Goal: Information Seeking & Learning: Learn about a topic

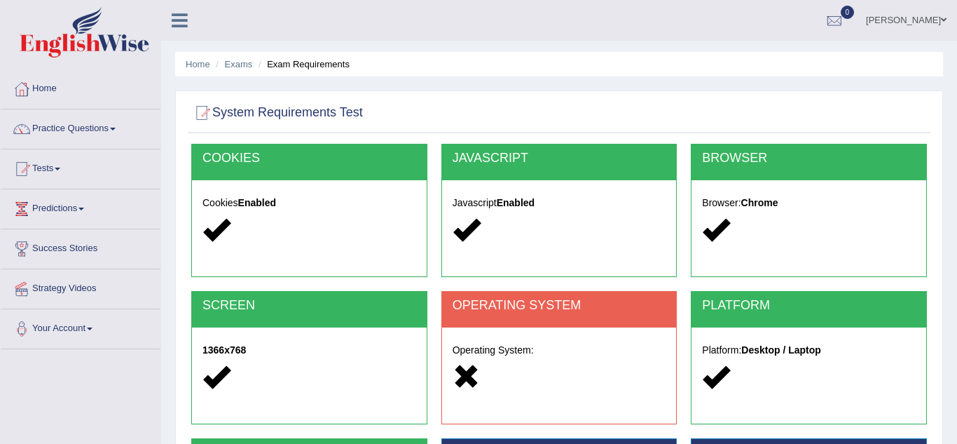
click at [121, 130] on link "Practice Questions" at bounding box center [81, 126] width 160 height 35
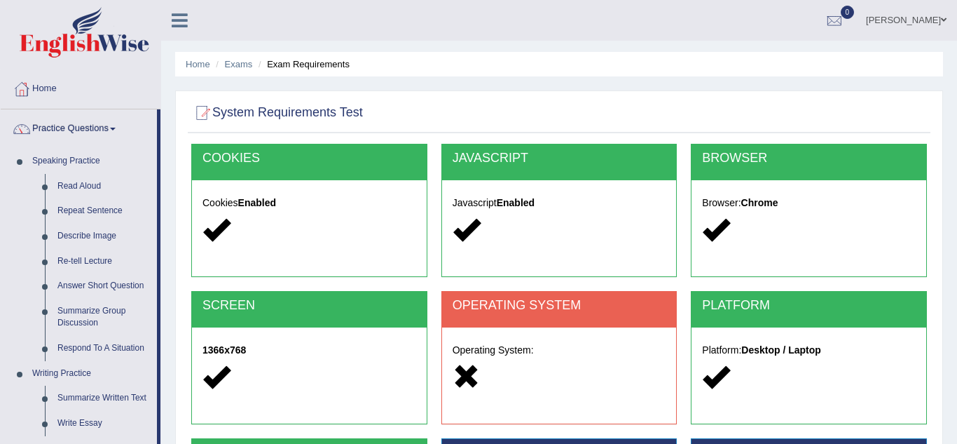
click at [175, 371] on div "System Requirements Test COOKIES Cookies Enabled JAVASCRIPT Javascript Enabled …" at bounding box center [559, 361] width 768 height 542
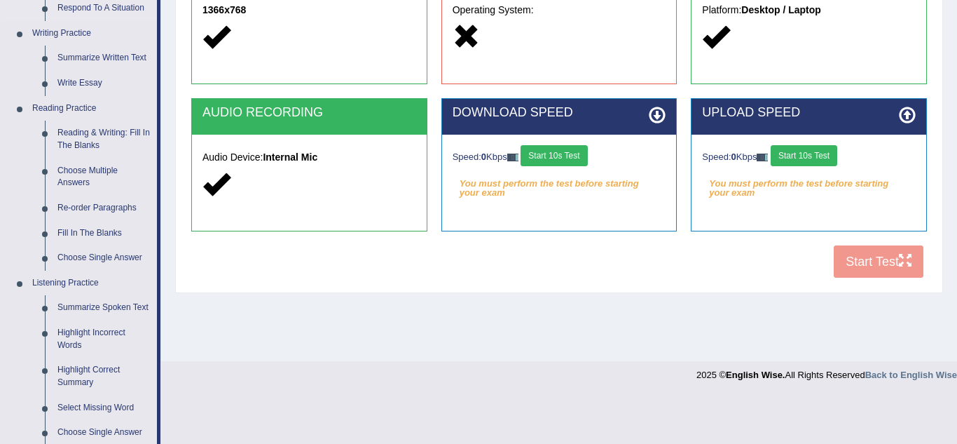
scroll to position [336, 0]
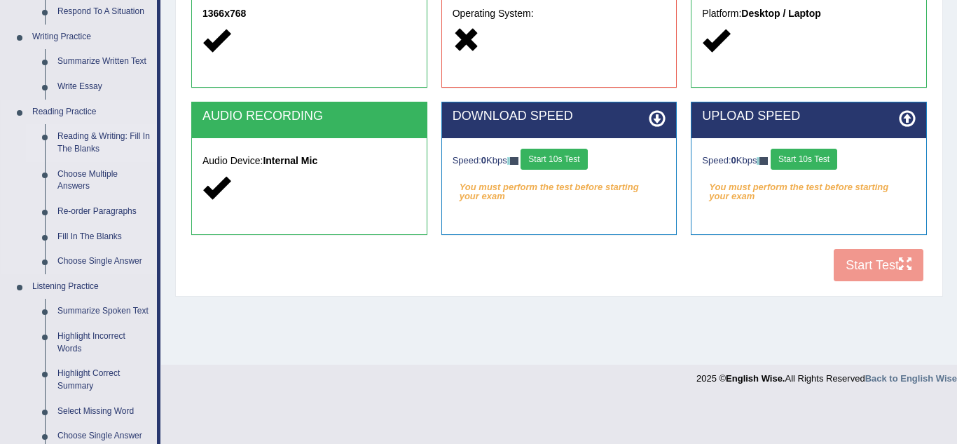
click at [150, 153] on link "Reading & Writing: Fill In The Blanks" at bounding box center [104, 142] width 106 height 37
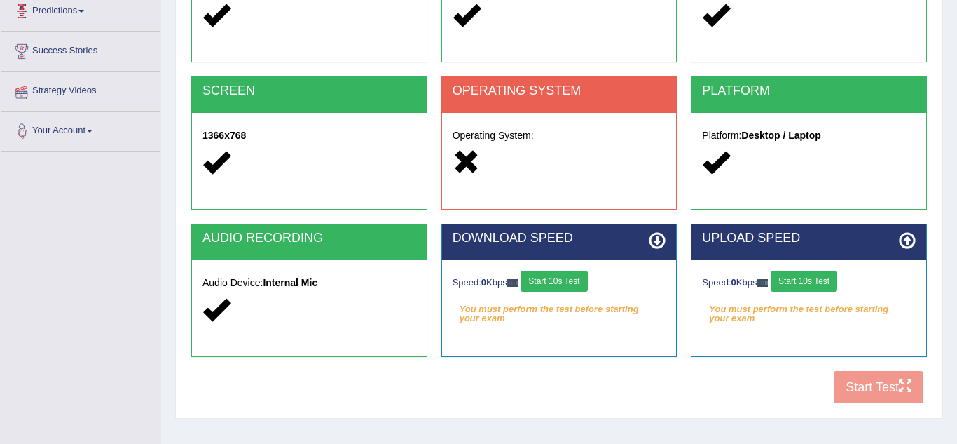
scroll to position [292, 0]
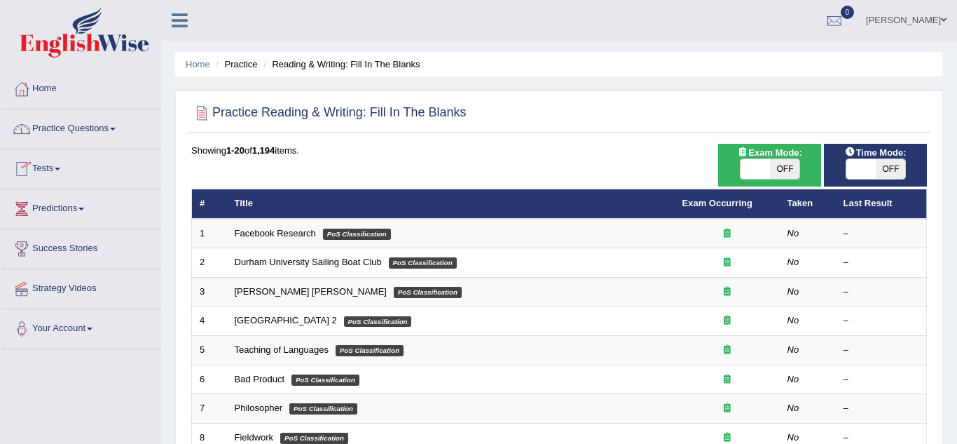
click at [105, 144] on link "Practice Questions" at bounding box center [81, 126] width 160 height 35
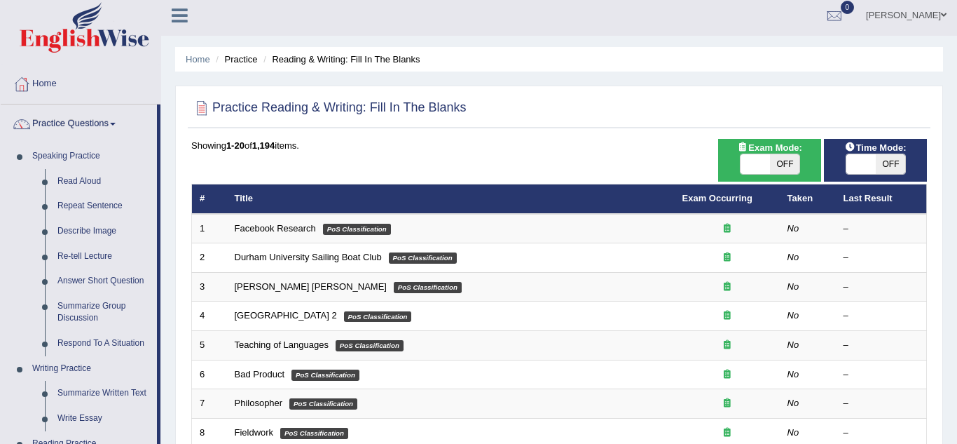
scroll to position [8, 0]
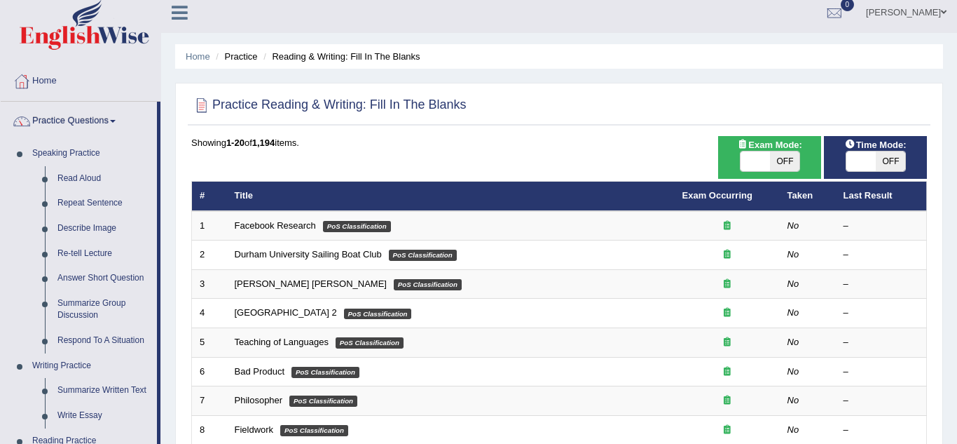
click at [167, 64] on div "Home Practice Reading & Writing: Fill In The Blanks Practice Reading & Writing:…" at bounding box center [559, 438] width 796 height 893
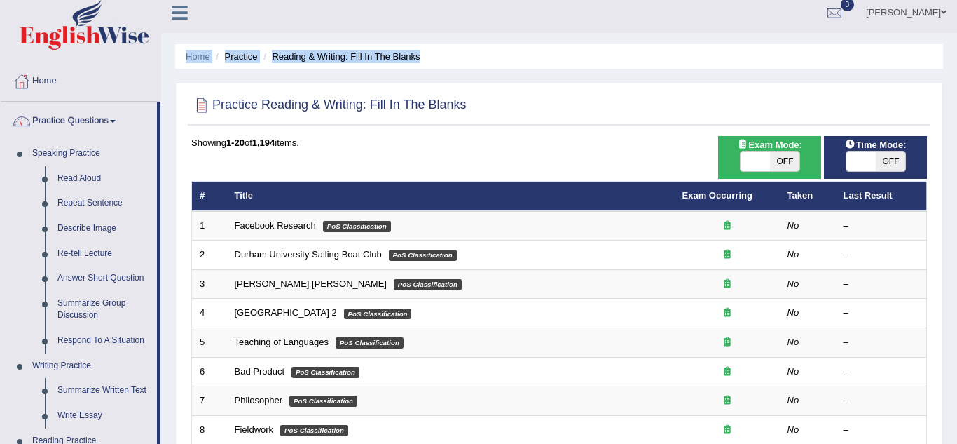
click at [167, 64] on div "Home Practice Reading & Writing: Fill In The Blanks Practice Reading & Writing:…" at bounding box center [559, 438] width 796 height 893
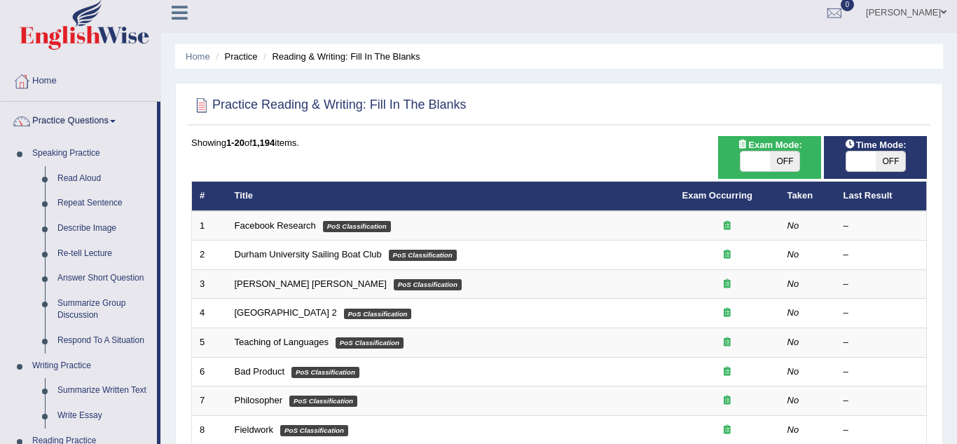
click at [158, 58] on div at bounding box center [80, 26] width 161 height 69
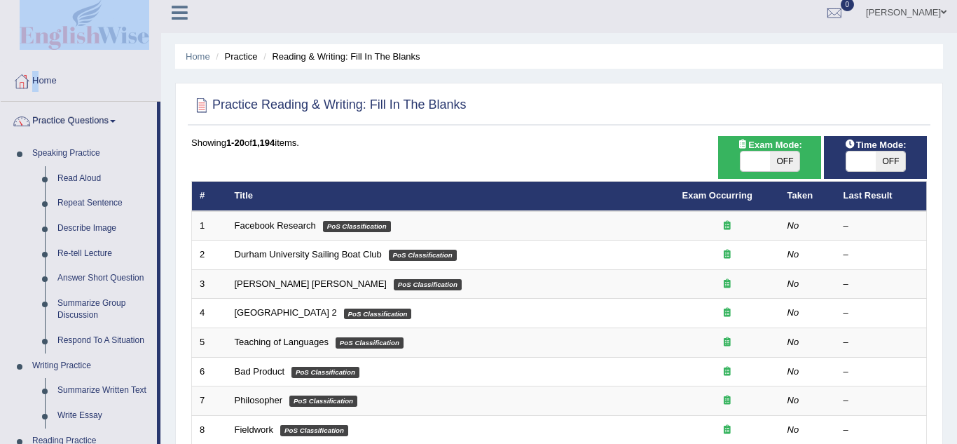
click at [158, 58] on div at bounding box center [80, 26] width 161 height 69
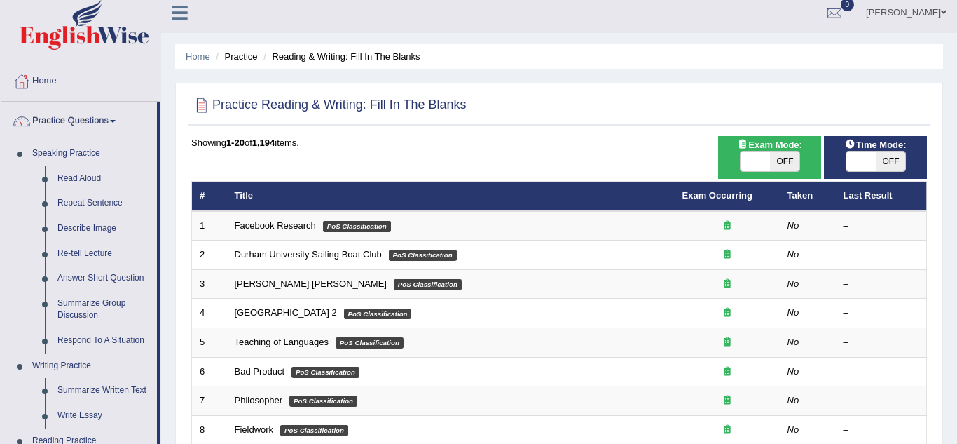
click at [155, 107] on link "Practice Questions" at bounding box center [79, 119] width 156 height 35
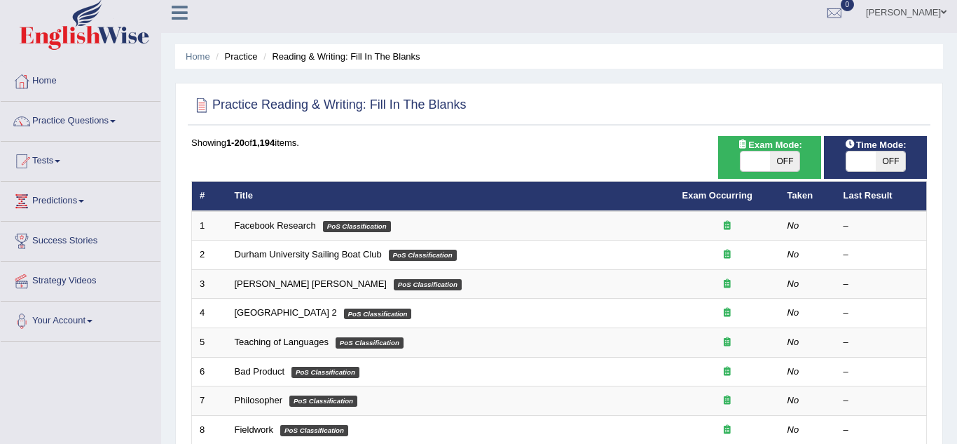
click at [155, 107] on link "Practice Questions" at bounding box center [81, 119] width 160 height 35
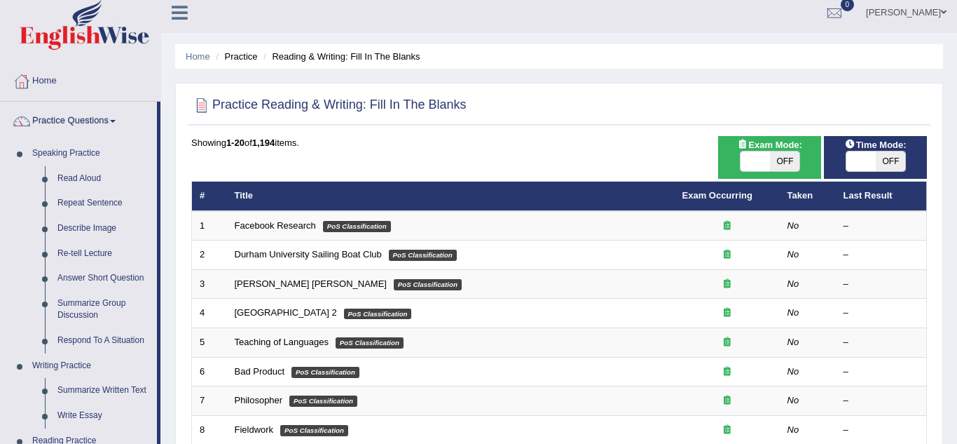
click at [153, 112] on link "Practice Questions" at bounding box center [79, 119] width 156 height 35
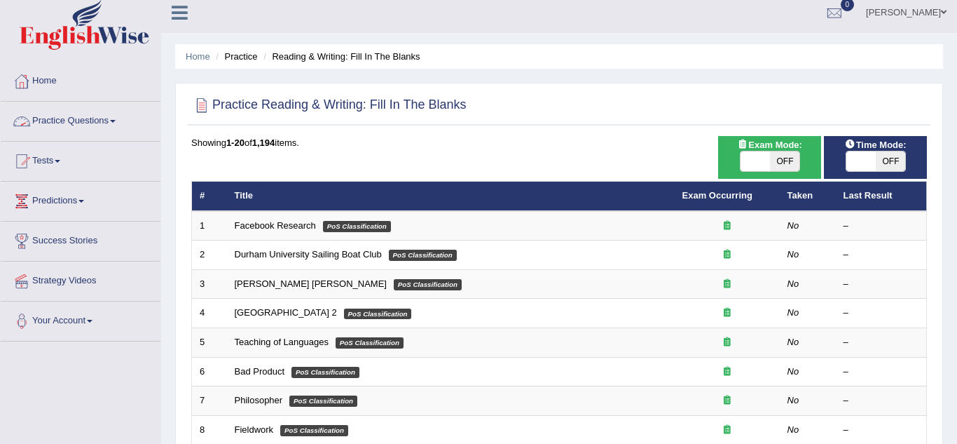
click at [116, 120] on span at bounding box center [113, 121] width 6 height 3
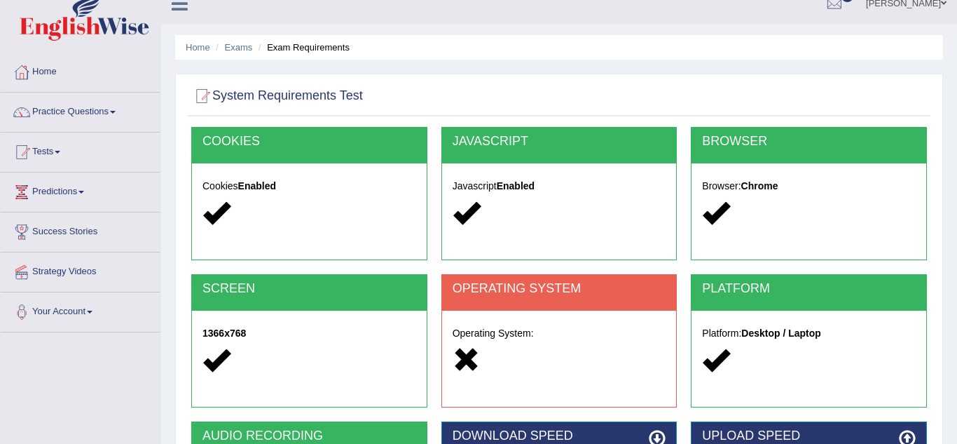
scroll to position [12, 0]
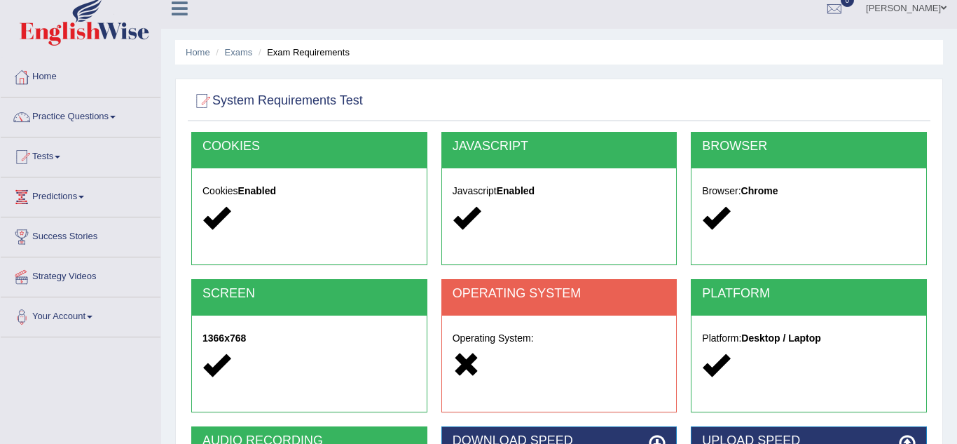
click at [116, 118] on span at bounding box center [113, 117] width 6 height 3
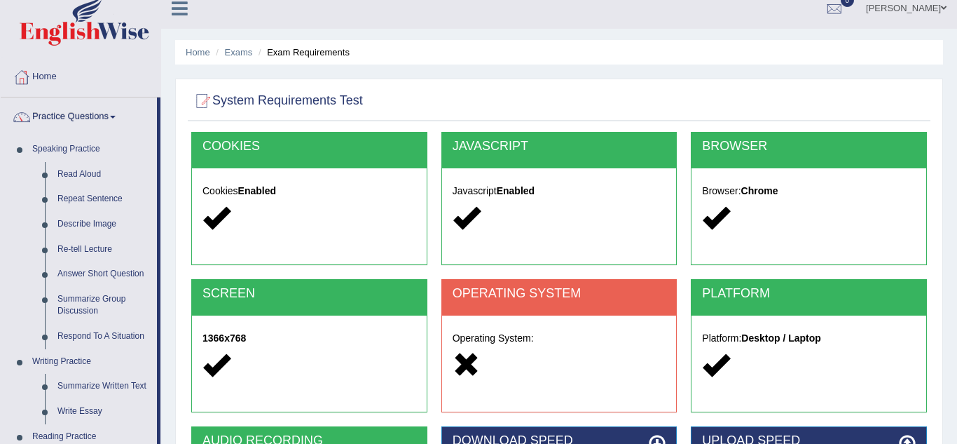
click at [116, 118] on span at bounding box center [113, 117] width 6 height 3
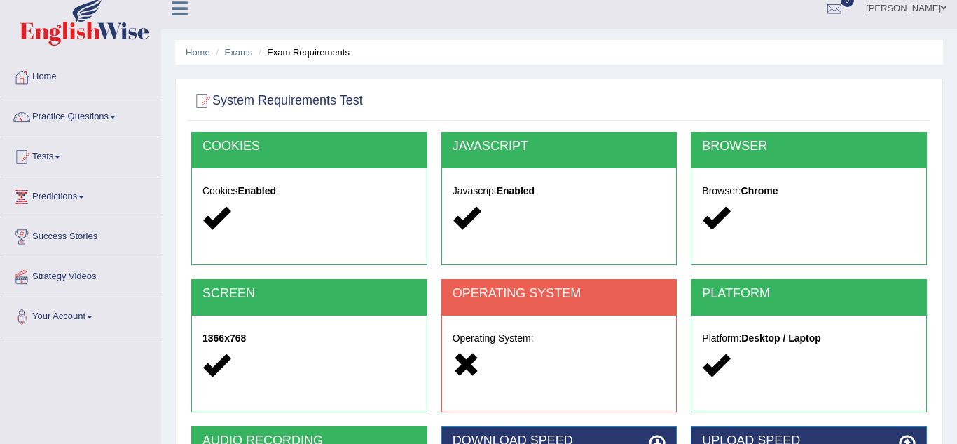
click at [116, 118] on span at bounding box center [113, 117] width 6 height 3
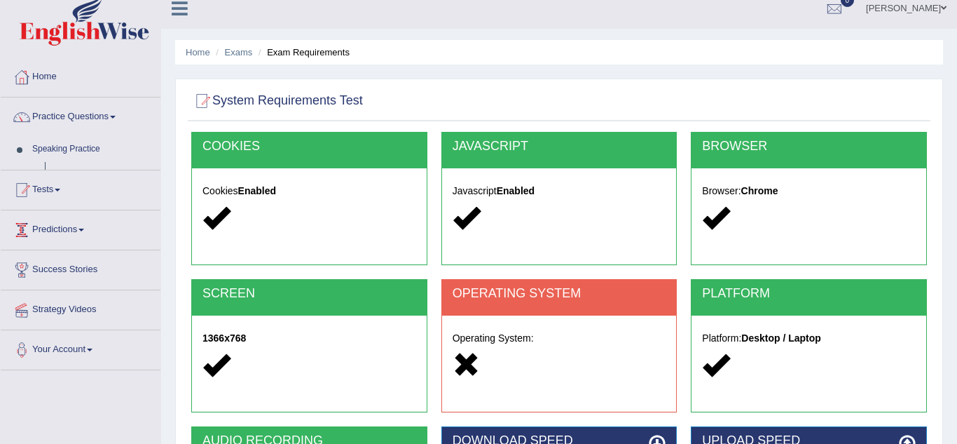
click at [158, 391] on div "Toggle navigation Home Practice Questions Speaking Practice Read Aloud Repeat S…" at bounding box center [478, 352] width 957 height 729
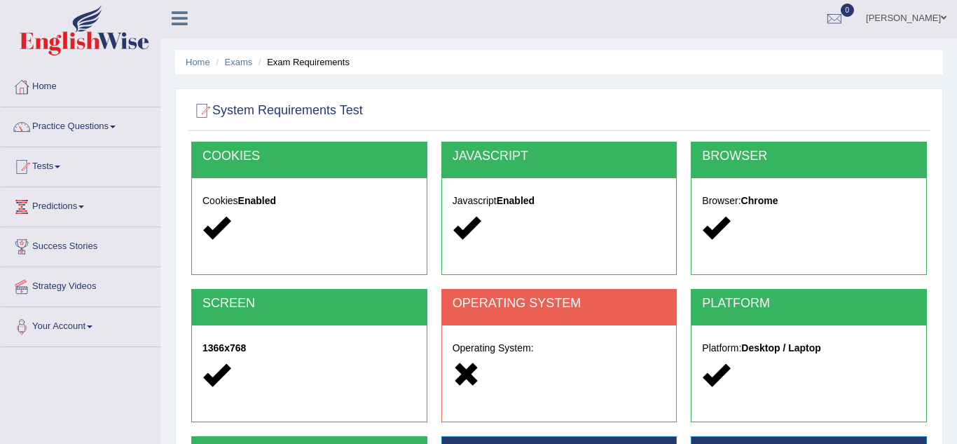
scroll to position [0, 0]
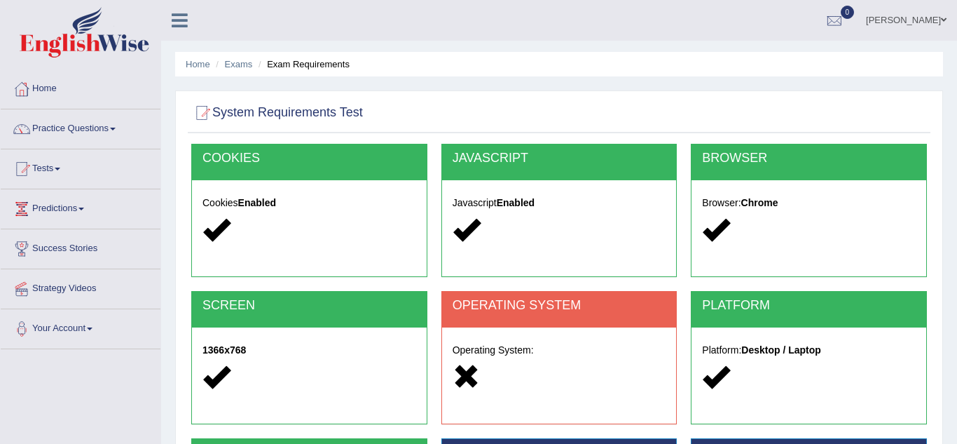
click at [168, 92] on div "Home Exams Exam Requirements System Requirements Test COOKIES Cookies Enabled J…" at bounding box center [559, 350] width 796 height 701
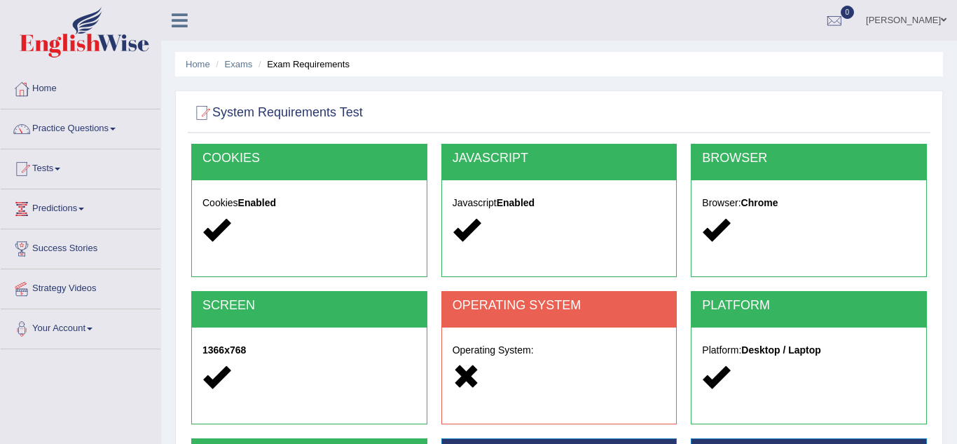
click at [157, 53] on span at bounding box center [83, 32] width 151 height 50
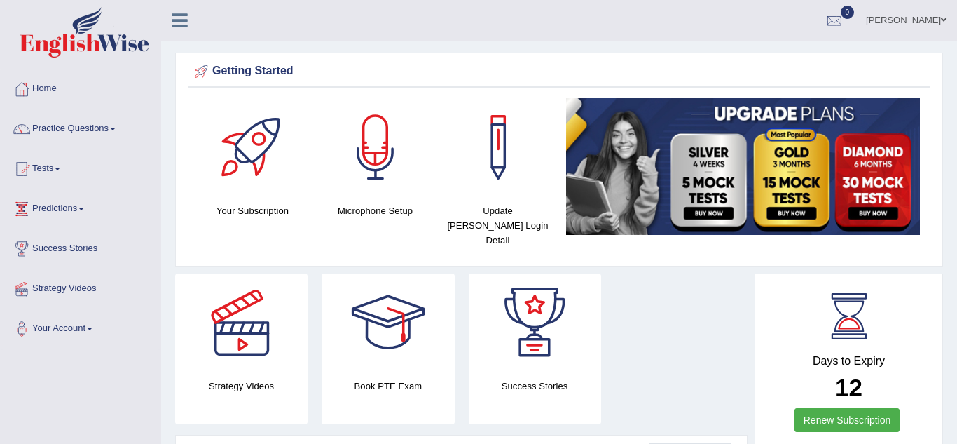
click at [116, 130] on span at bounding box center [113, 129] width 6 height 3
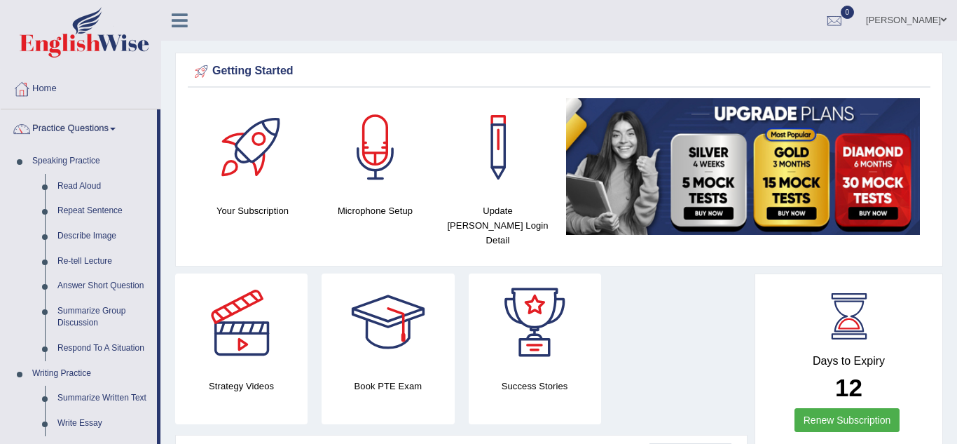
click at [116, 130] on span at bounding box center [113, 129] width 6 height 3
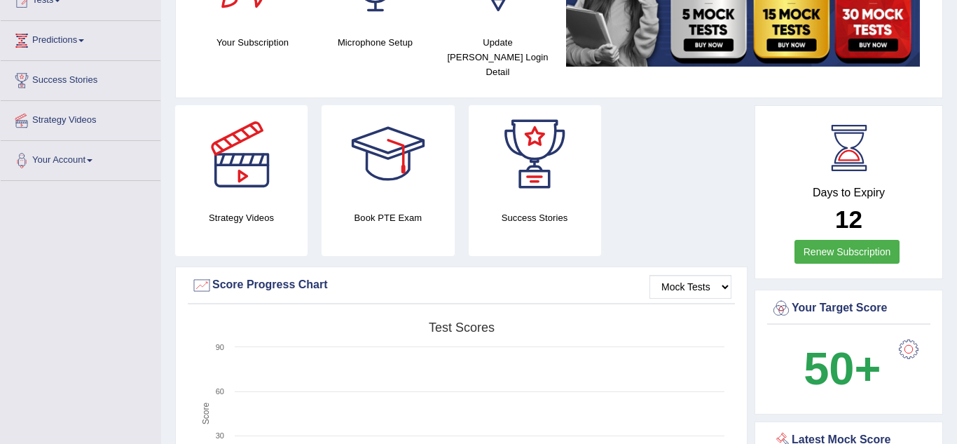
scroll to position [196, 0]
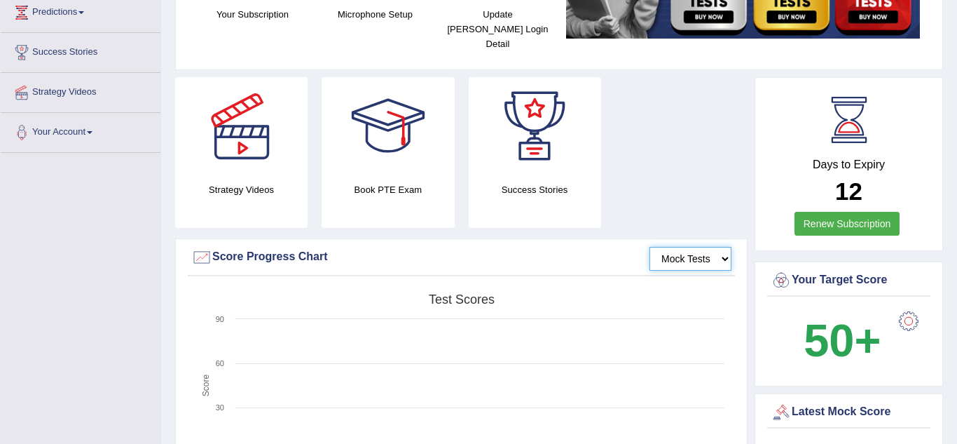
click at [728, 247] on select "Mock Tests" at bounding box center [691, 259] width 82 height 24
click at [505, 294] on rect at bounding box center [461, 395] width 540 height 217
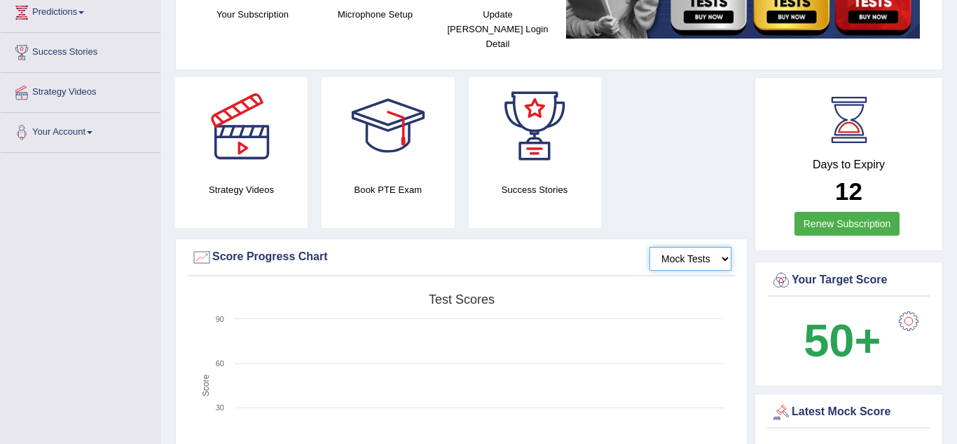
click at [474, 292] on tspan "Test scores" at bounding box center [462, 299] width 66 height 14
click at [482, 292] on tspan "Test scores" at bounding box center [462, 299] width 66 height 14
click at [217, 315] on text "90" at bounding box center [220, 319] width 8 height 8
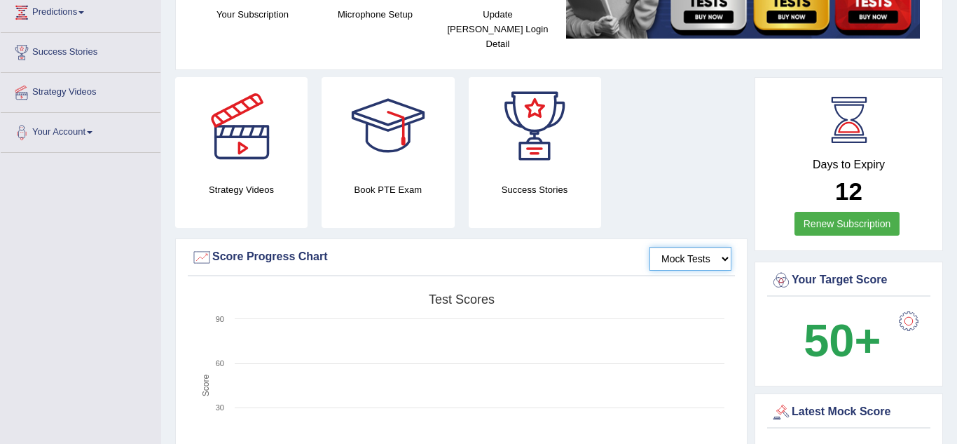
click at [217, 315] on text "90" at bounding box center [220, 319] width 8 height 8
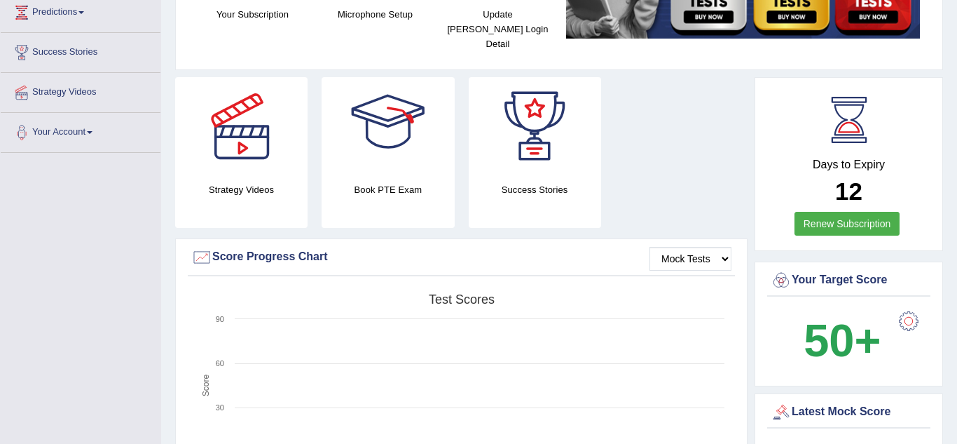
click at [652, 136] on div "Strategy Videos Book PTE Exam Success Stories" at bounding box center [461, 157] width 587 height 161
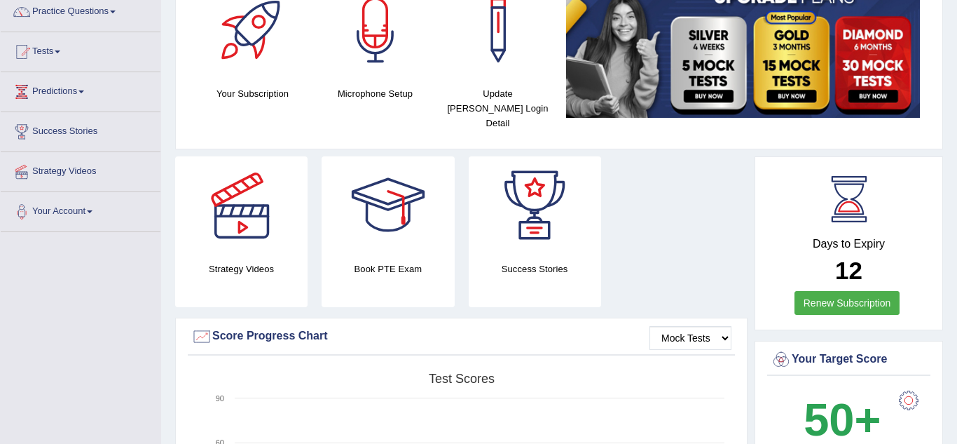
scroll to position [116, 0]
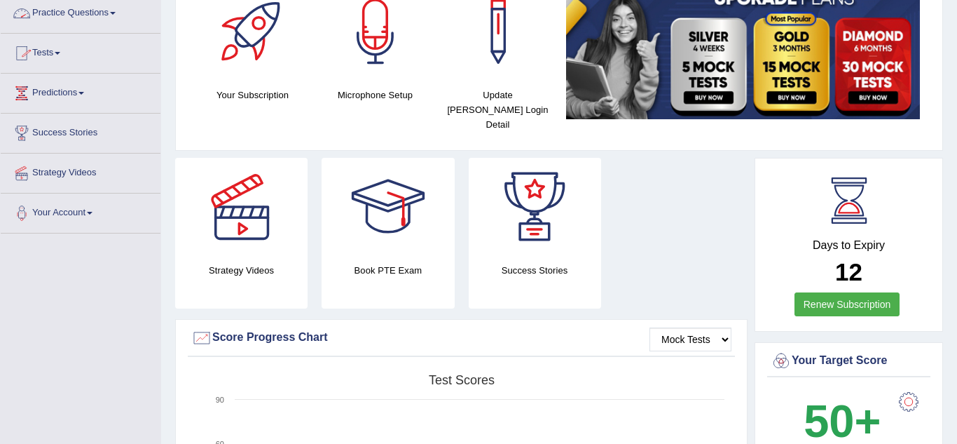
click at [118, 15] on link "Practice Questions" at bounding box center [81, 11] width 160 height 35
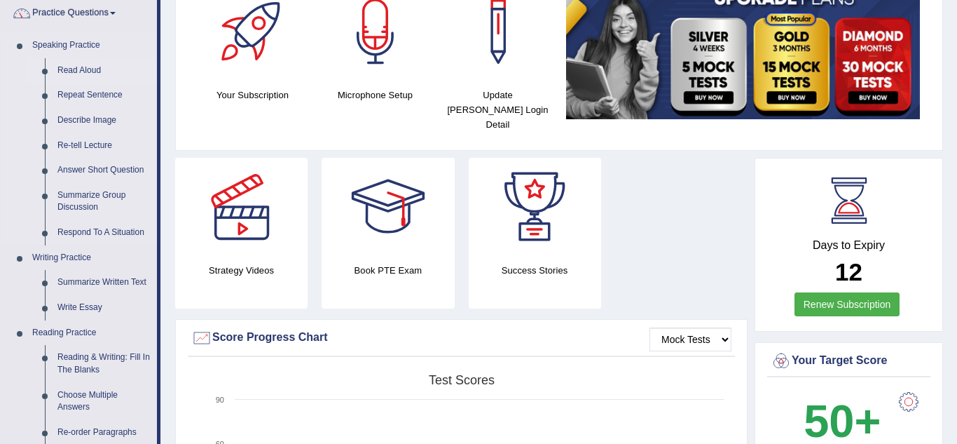
click at [85, 70] on link "Read Aloud" at bounding box center [104, 70] width 106 height 25
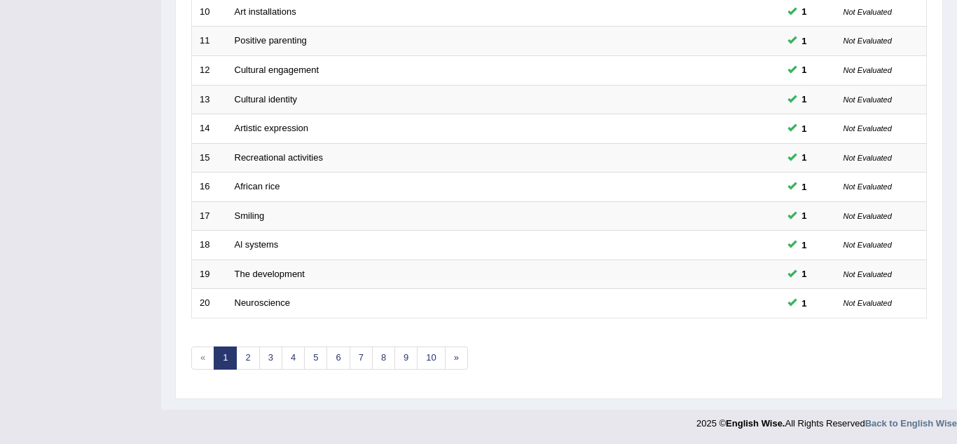
scroll to position [484, 0]
click at [242, 353] on link "2" at bounding box center [247, 356] width 23 height 23
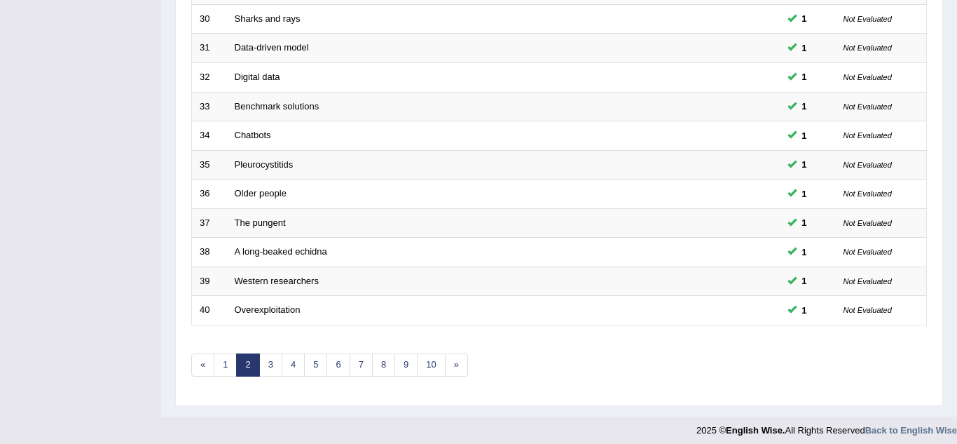
scroll to position [484, 0]
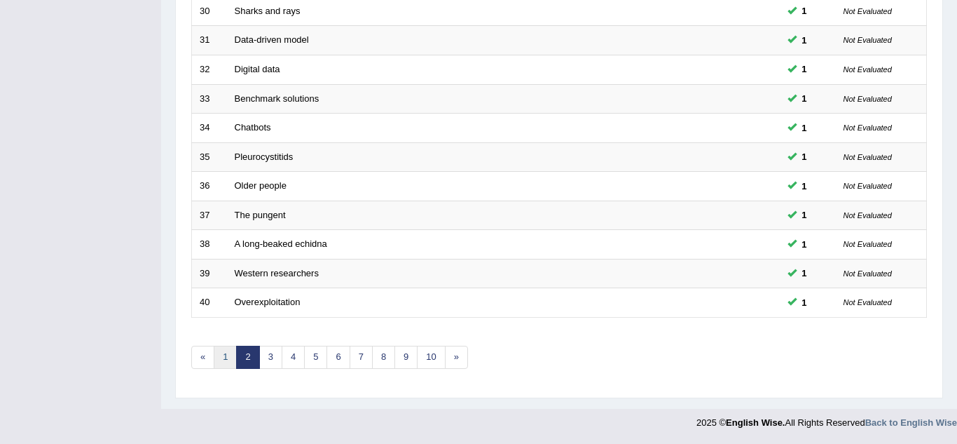
click at [225, 357] on link "1" at bounding box center [225, 356] width 23 height 23
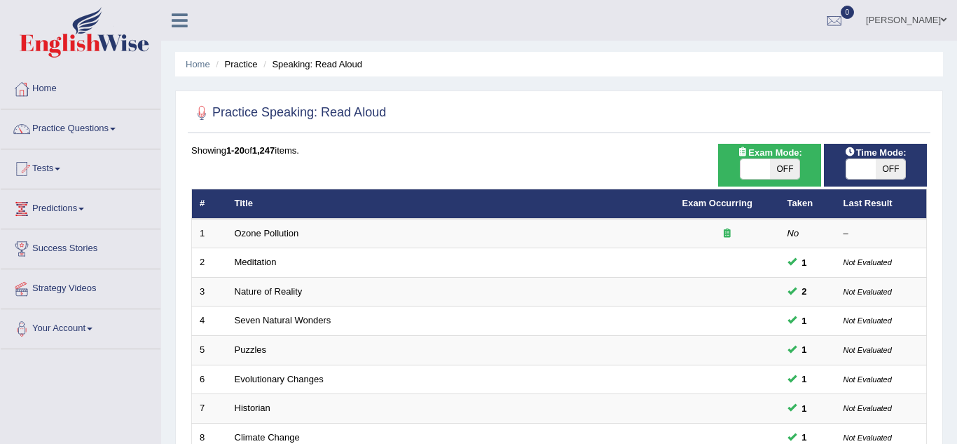
click at [118, 132] on link "Practice Questions" at bounding box center [81, 126] width 160 height 35
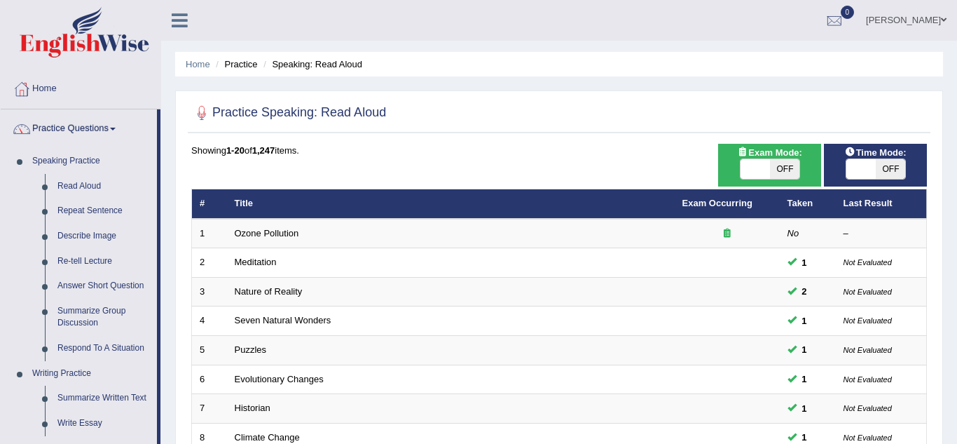
click at [113, 128] on link "Practice Questions" at bounding box center [79, 126] width 156 height 35
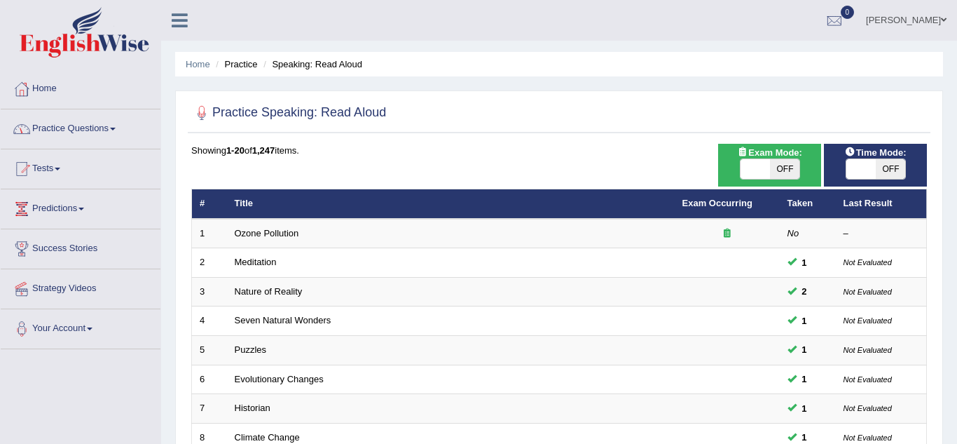
click at [116, 128] on span at bounding box center [113, 129] width 6 height 3
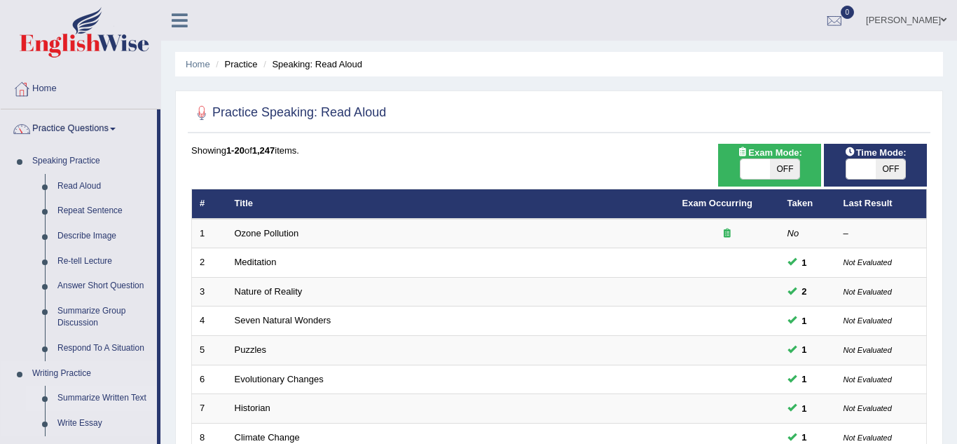
click at [70, 399] on link "Summarize Written Text" at bounding box center [104, 397] width 106 height 25
click at [70, 411] on link "Write Essay" at bounding box center [104, 423] width 106 height 25
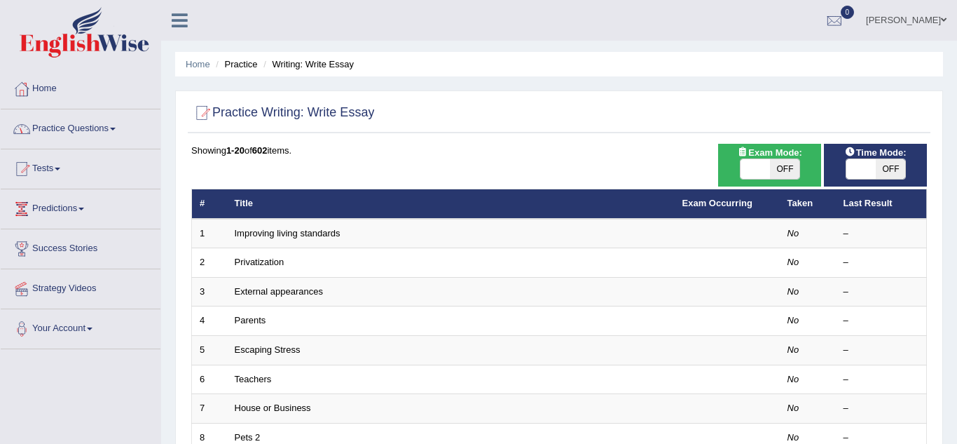
click at [116, 131] on link "Practice Questions" at bounding box center [81, 126] width 160 height 35
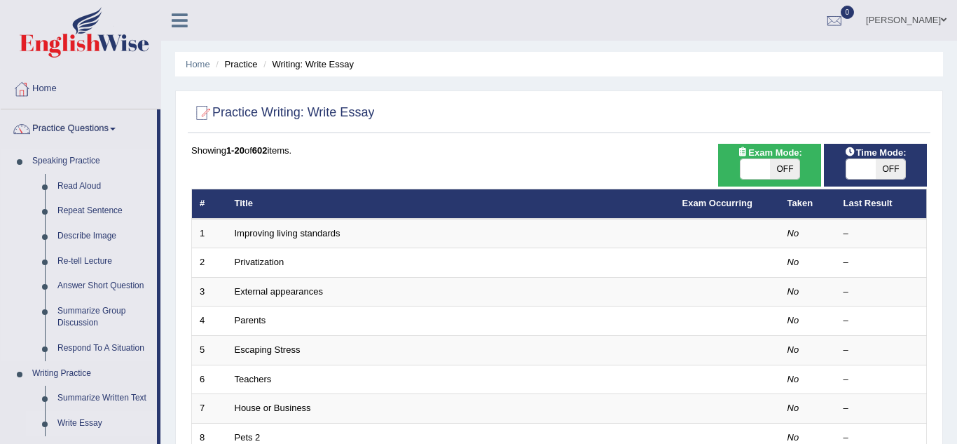
click at [1, 306] on li "Speaking Practice Read Aloud Repeat Sentence Describe Image Re-tell Lecture Ans…" at bounding box center [79, 255] width 156 height 212
click at [538, 128] on div "Practice Writing: Write Essay" at bounding box center [559, 115] width 743 height 35
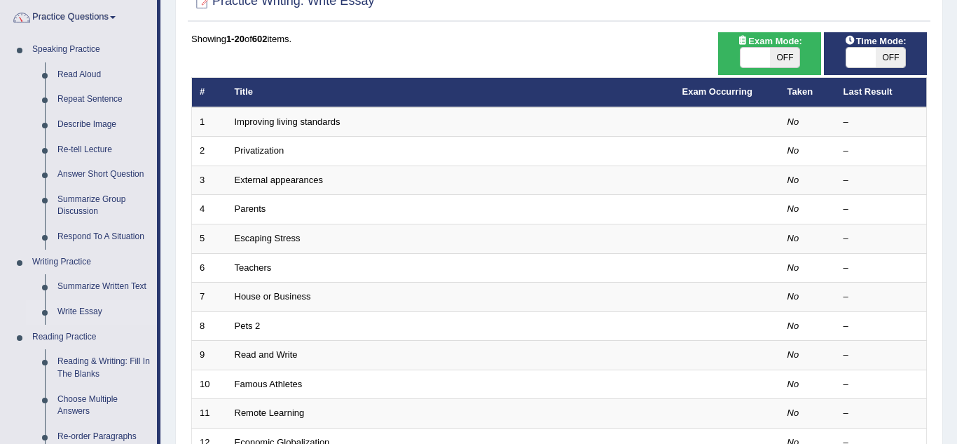
scroll to position [112, 0]
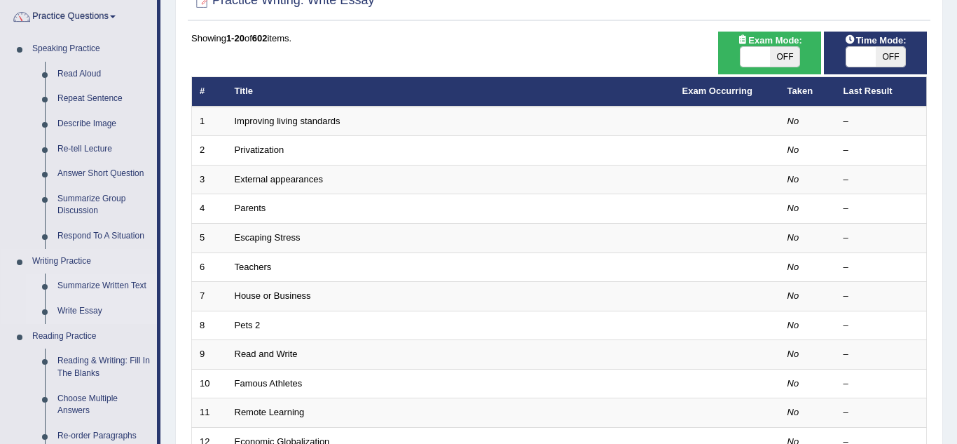
click at [100, 285] on link "Summarize Written Text" at bounding box center [104, 285] width 106 height 25
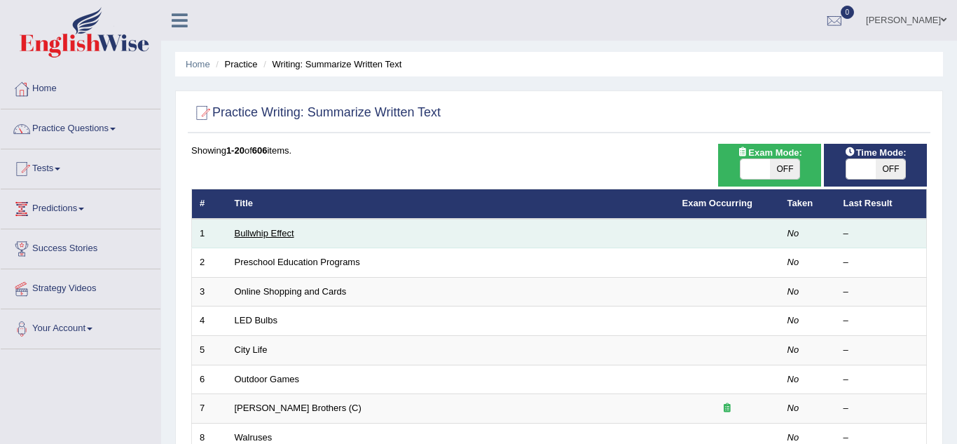
click at [268, 231] on link "Bullwhip Effect" at bounding box center [265, 233] width 60 height 11
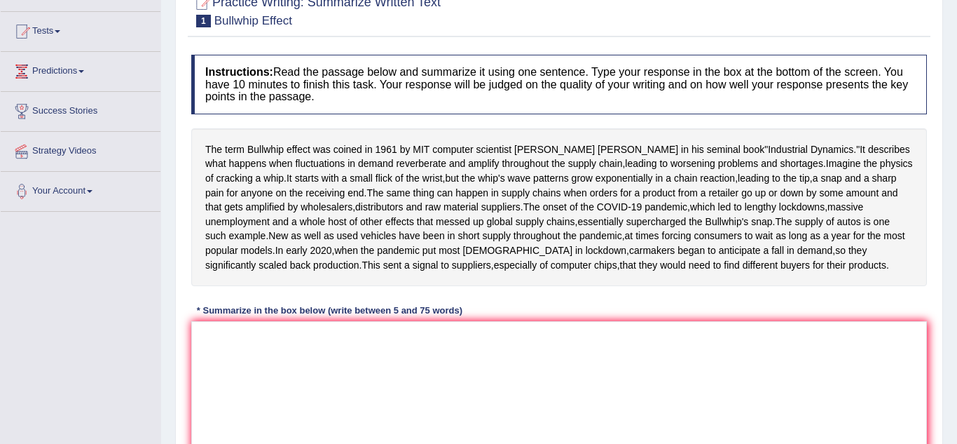
scroll to position [140, 0]
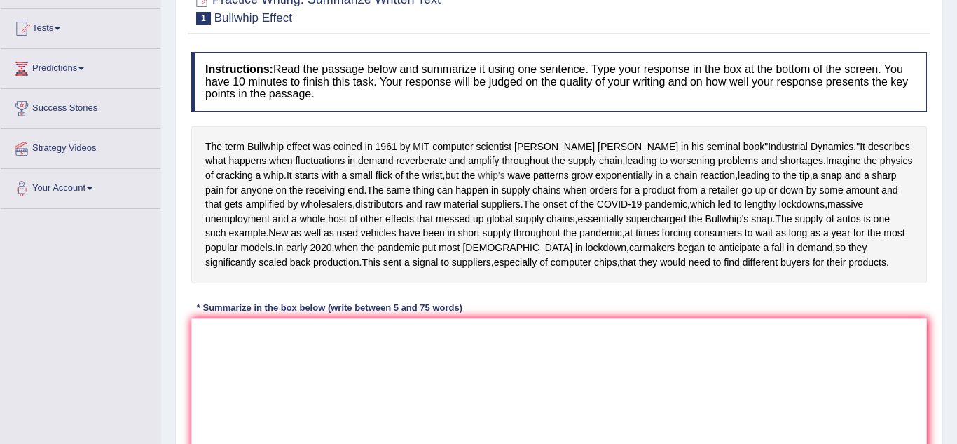
click at [478, 181] on span "whip's" at bounding box center [491, 175] width 27 height 15
click at [81, 287] on div "Toggle navigation Home Practice Questions Speaking Practice Read Aloud Repeat S…" at bounding box center [478, 224] width 957 height 729
click at [295, 412] on textarea at bounding box center [559, 386] width 736 height 136
type textarea "t"
type textarea "a"
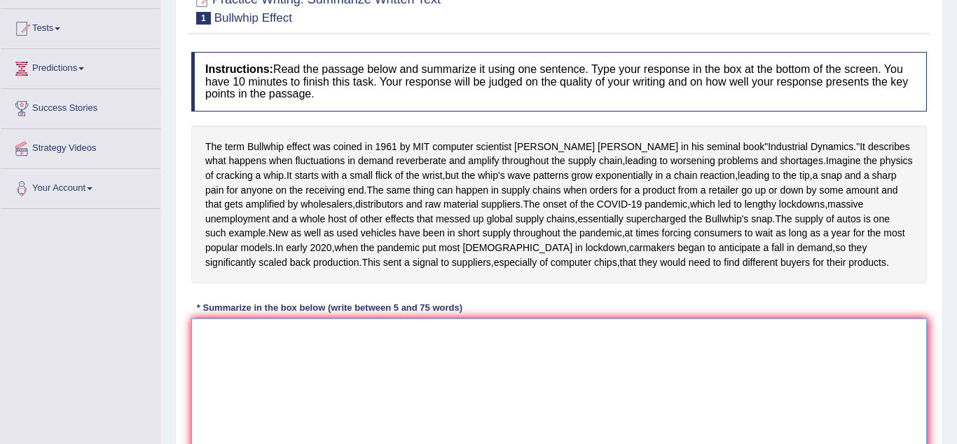
type textarea "a"
type textarea "t"
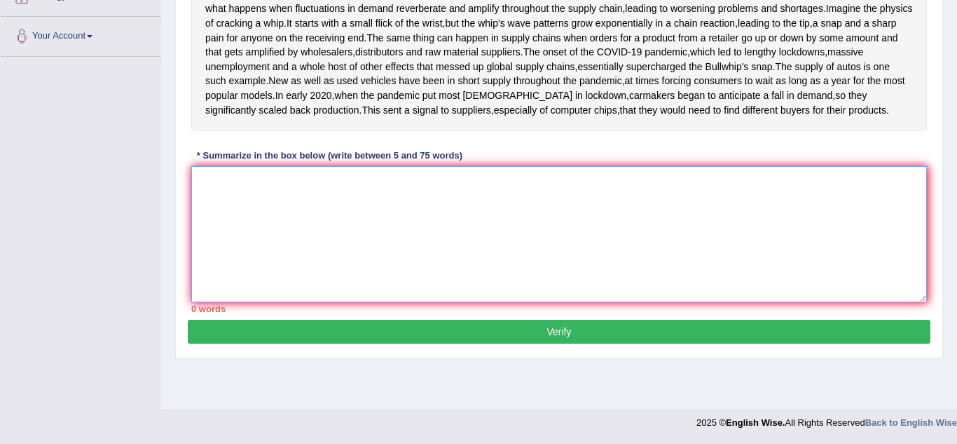
click at [259, 296] on textarea at bounding box center [559, 234] width 736 height 136
type textarea "t"
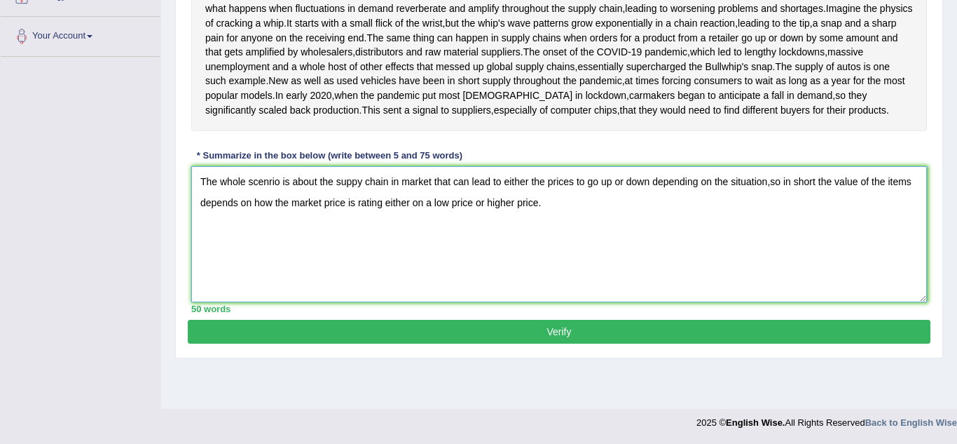
type textarea "The whole scenrio is about the suppy chain in market that can lead to either th…"
click at [309, 343] on button "Verify" at bounding box center [559, 332] width 743 height 24
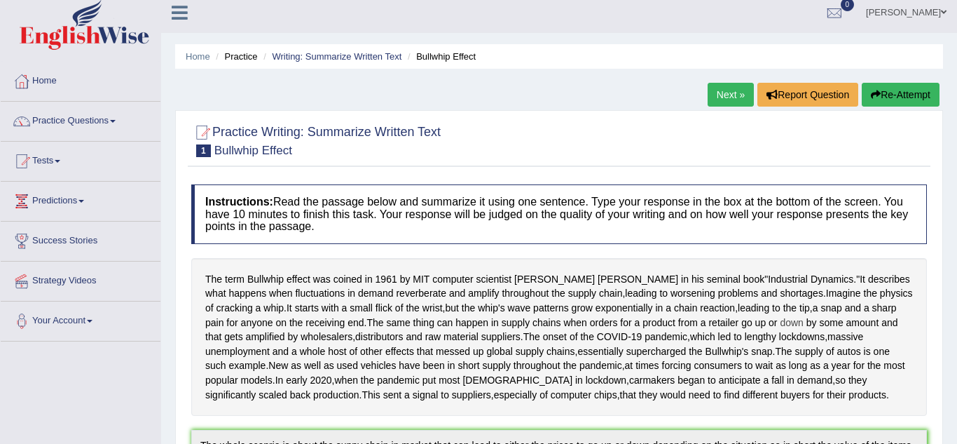
scroll to position [0, 0]
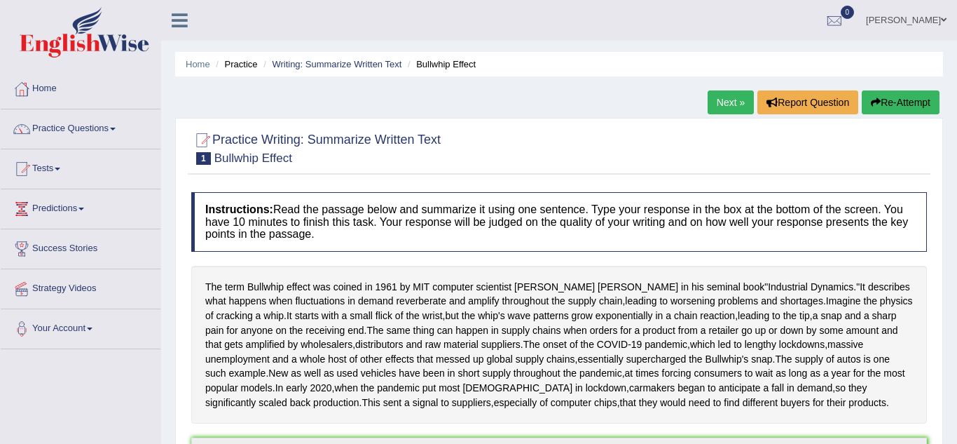
click at [736, 105] on link "Next »" at bounding box center [731, 102] width 46 height 24
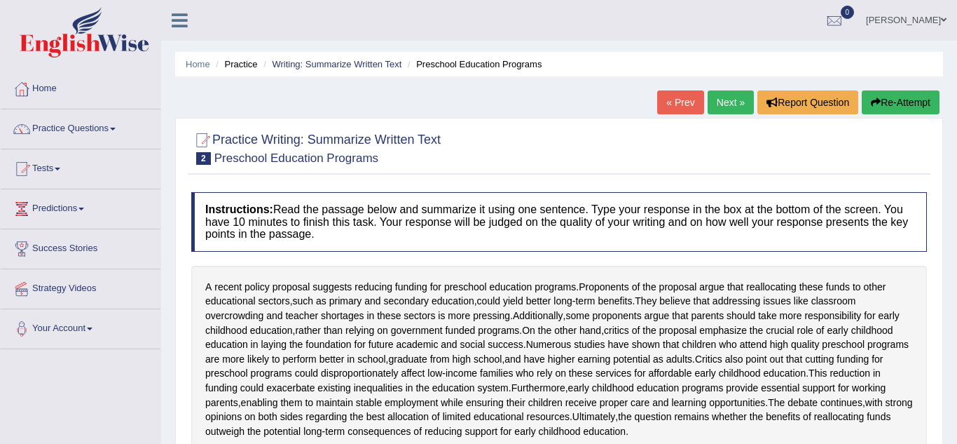
click at [697, 99] on link "« Prev" at bounding box center [680, 102] width 46 height 24
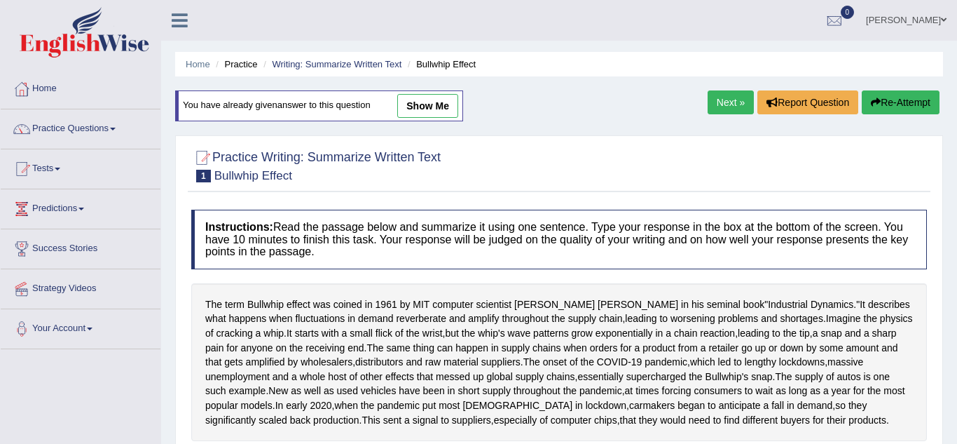
click at [912, 107] on button "Re-Attempt" at bounding box center [901, 102] width 78 height 24
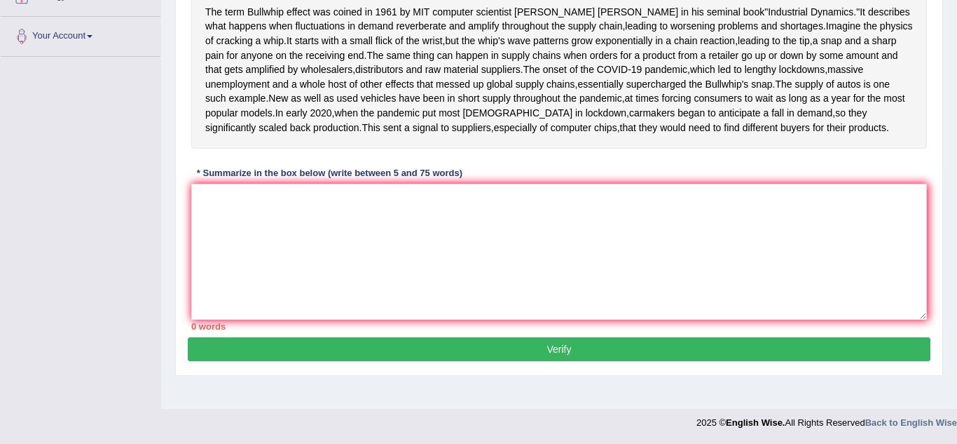
scroll to position [336, 0]
click at [460, 268] on textarea at bounding box center [559, 252] width 736 height 136
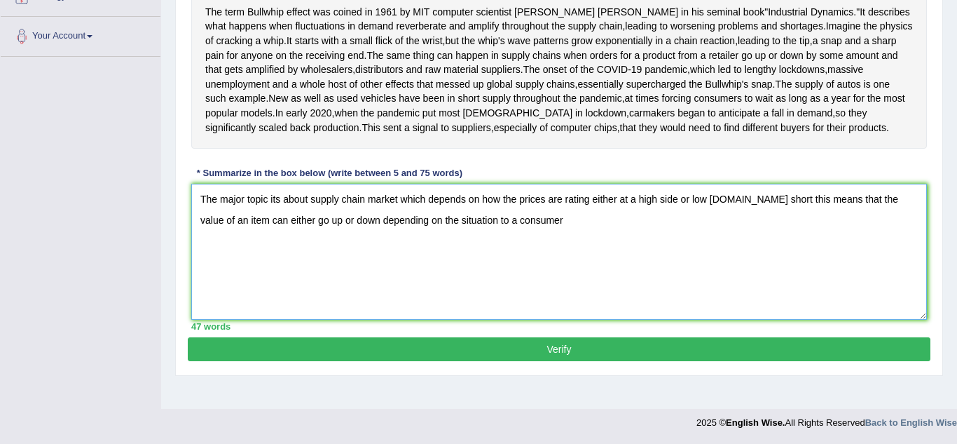
type textarea "The major topic its about supply chain market which depends on how the prices a…"
click at [468, 361] on button "Verify" at bounding box center [559, 349] width 743 height 24
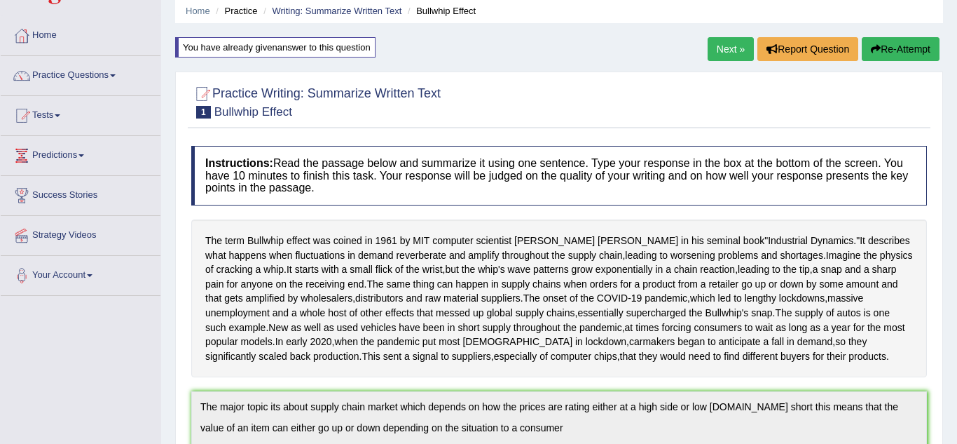
scroll to position [16, 0]
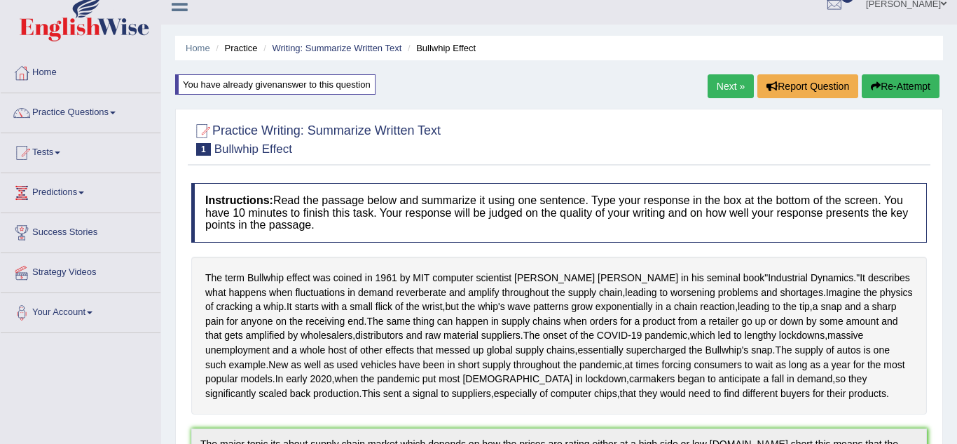
click at [924, 83] on button "Re-Attempt" at bounding box center [901, 86] width 78 height 24
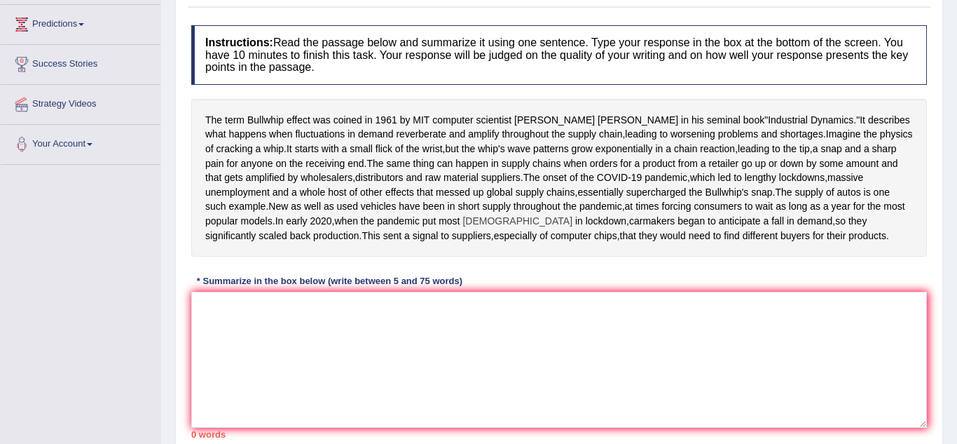
scroll to position [212, 0]
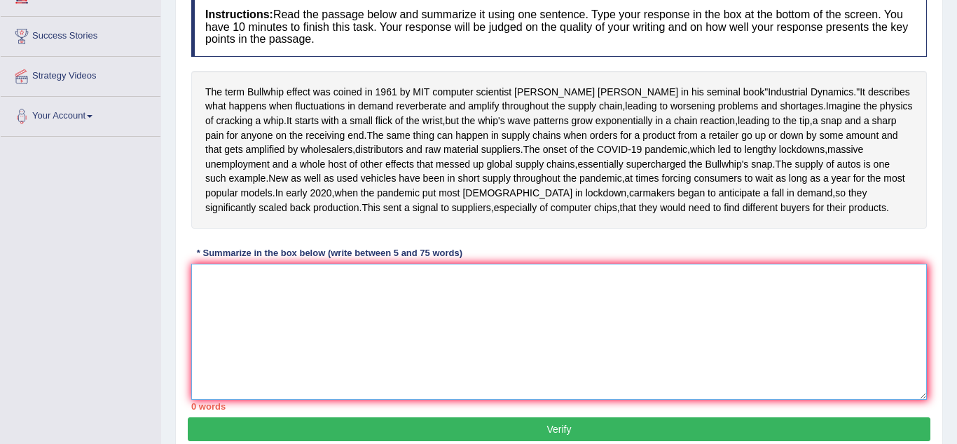
click at [398, 399] on textarea at bounding box center [559, 331] width 736 height 136
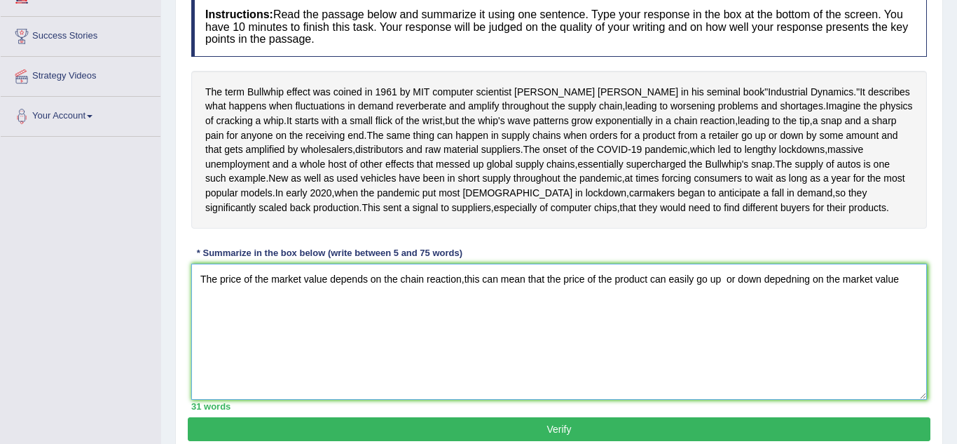
type textarea "The price of the market value depends on the chain reaction,this can mean that …"
click at [935, 315] on div "Practice Writing: Summarize Written Text 1 Bullwhip Effect Instructions: Read t…" at bounding box center [559, 189] width 768 height 533
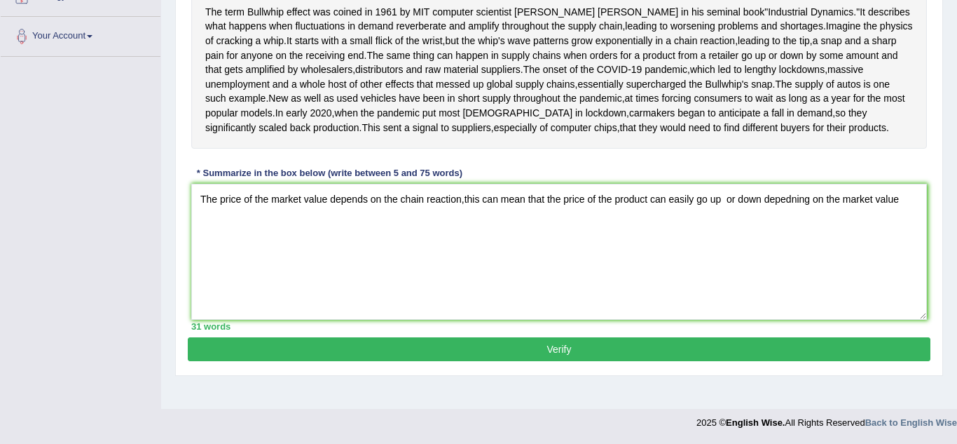
scroll to position [296, 0]
click at [689, 361] on button "Verify" at bounding box center [559, 349] width 743 height 24
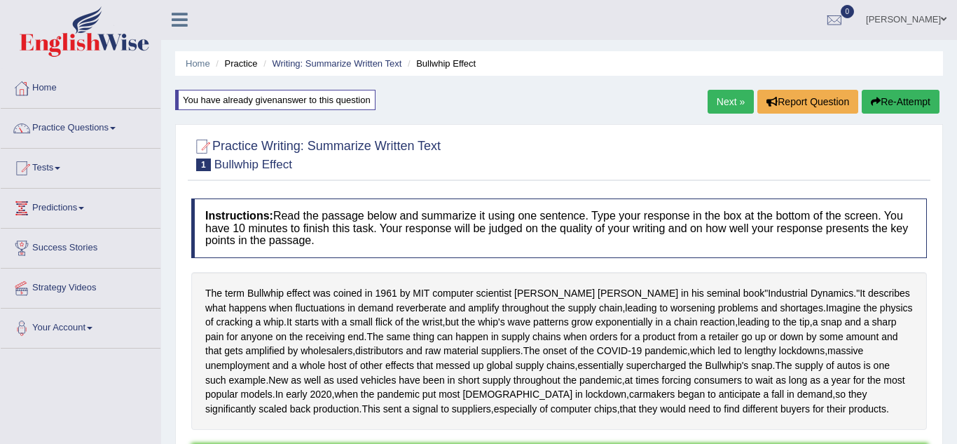
scroll to position [0, 0]
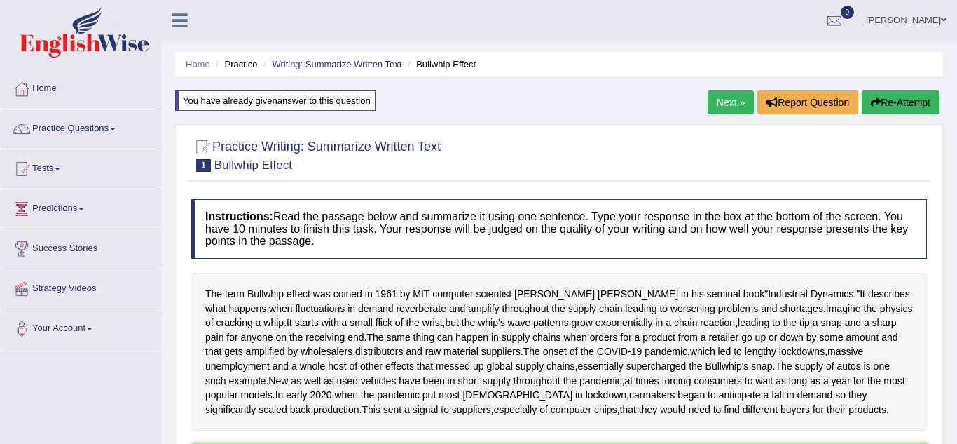
click at [918, 102] on button "Re-Attempt" at bounding box center [901, 102] width 78 height 24
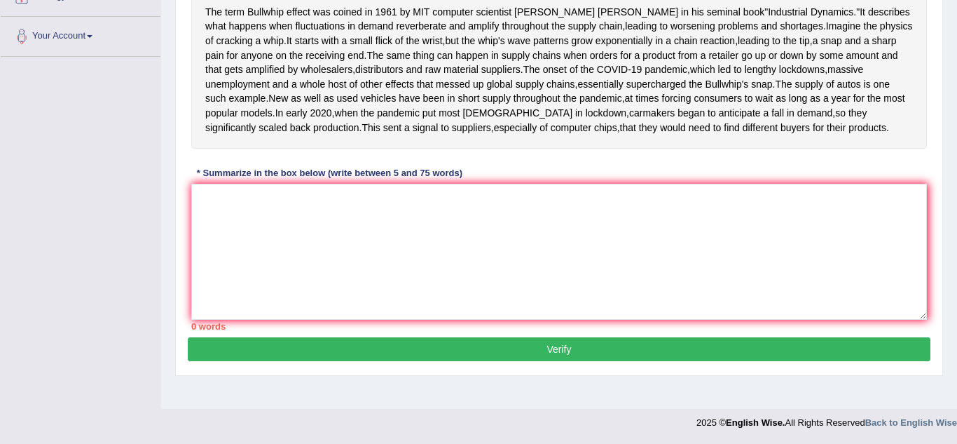
scroll to position [357, 0]
click at [460, 287] on textarea at bounding box center [559, 252] width 736 height 136
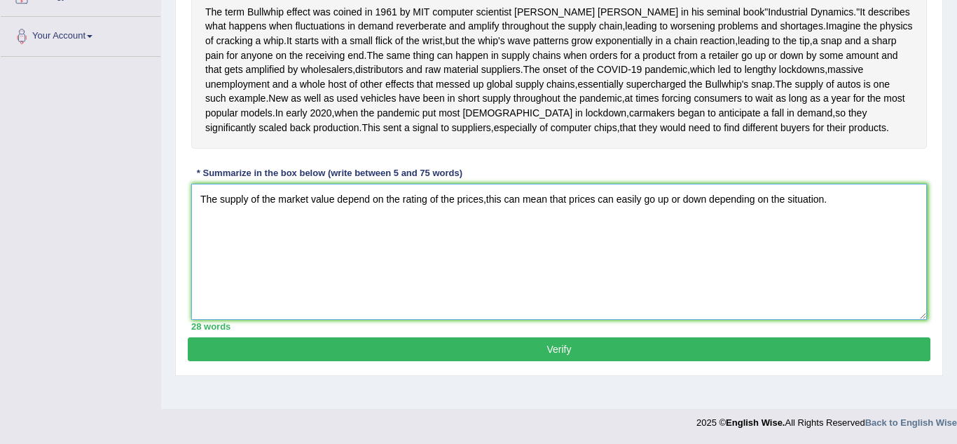
type textarea "The supply of the market value depend on the rating of the prices,this can mean…"
click at [418, 361] on button "Verify" at bounding box center [559, 349] width 743 height 24
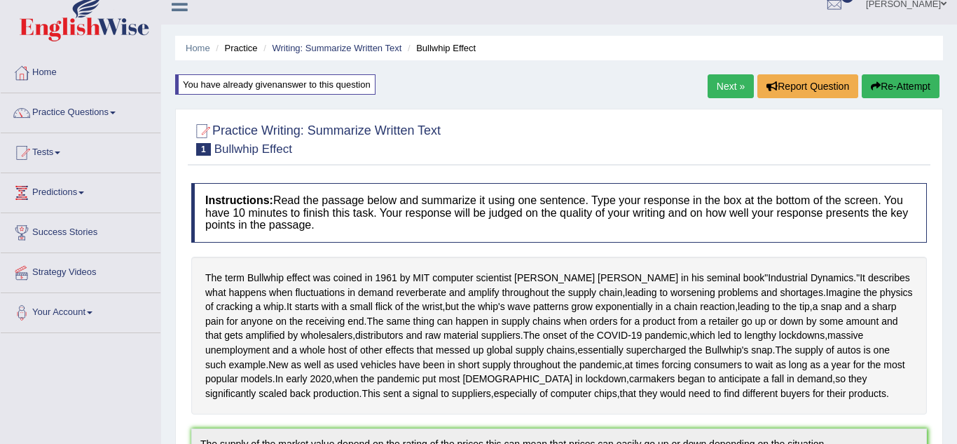
scroll to position [0, 0]
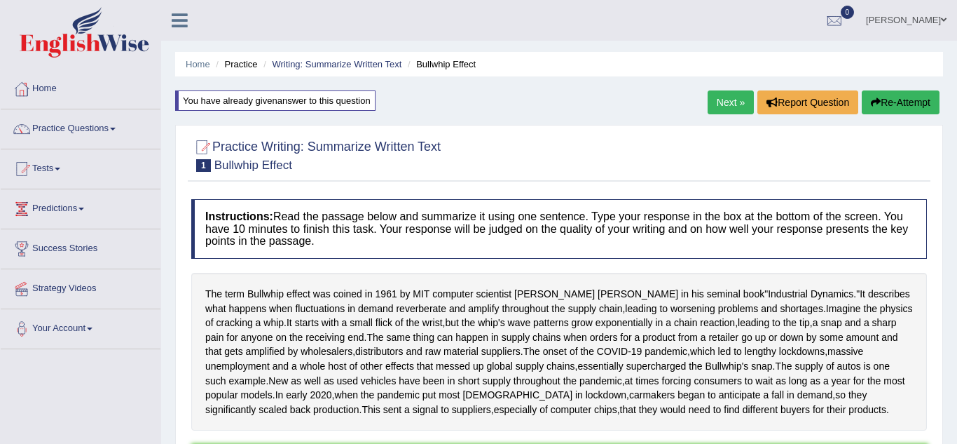
click at [741, 102] on link "Next »" at bounding box center [731, 102] width 46 height 24
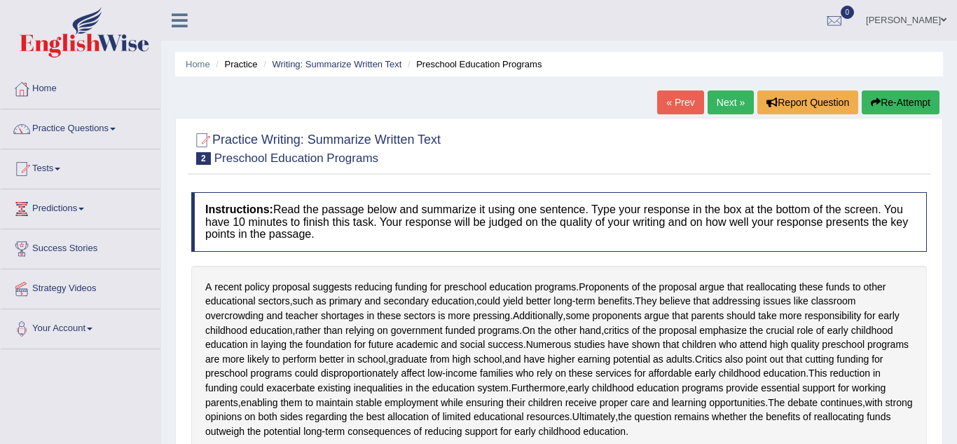
click at [741, 102] on link "Next »" at bounding box center [731, 102] width 46 height 24
